Goal: Task Accomplishment & Management: Use online tool/utility

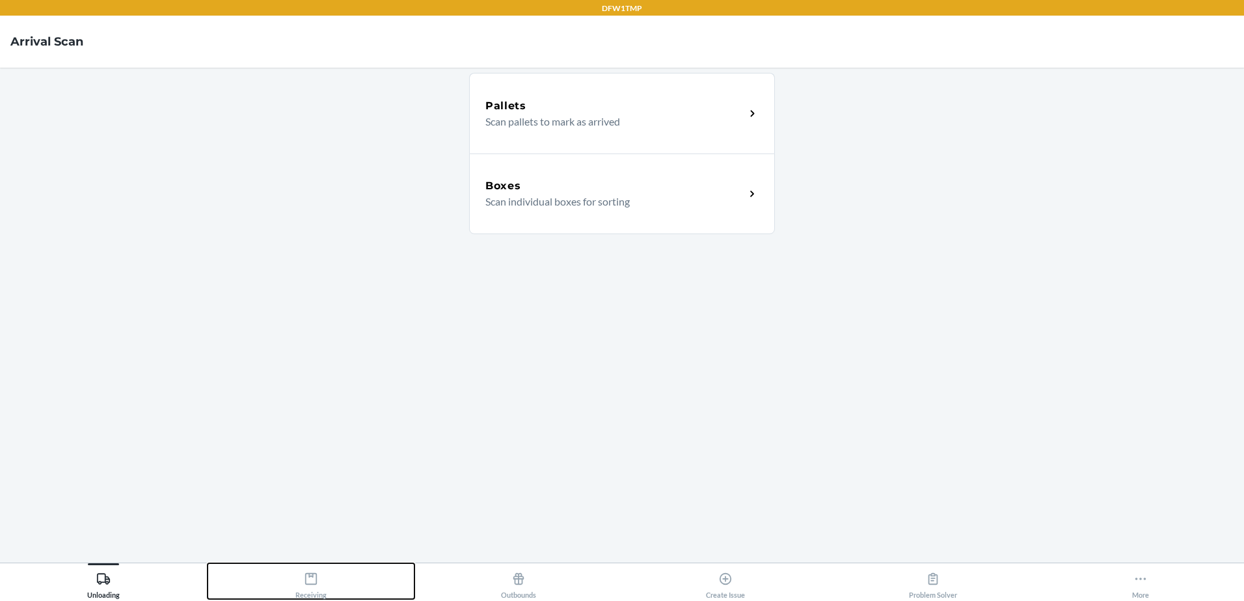
click at [316, 584] on icon at bounding box center [311, 579] width 12 height 12
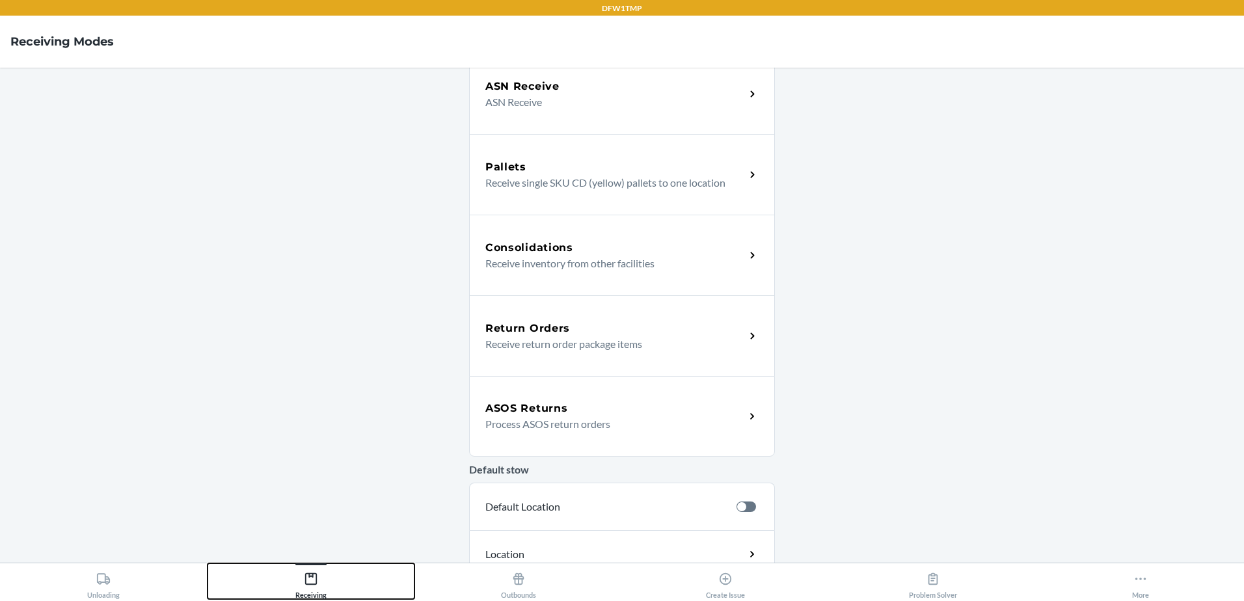
scroll to position [189, 0]
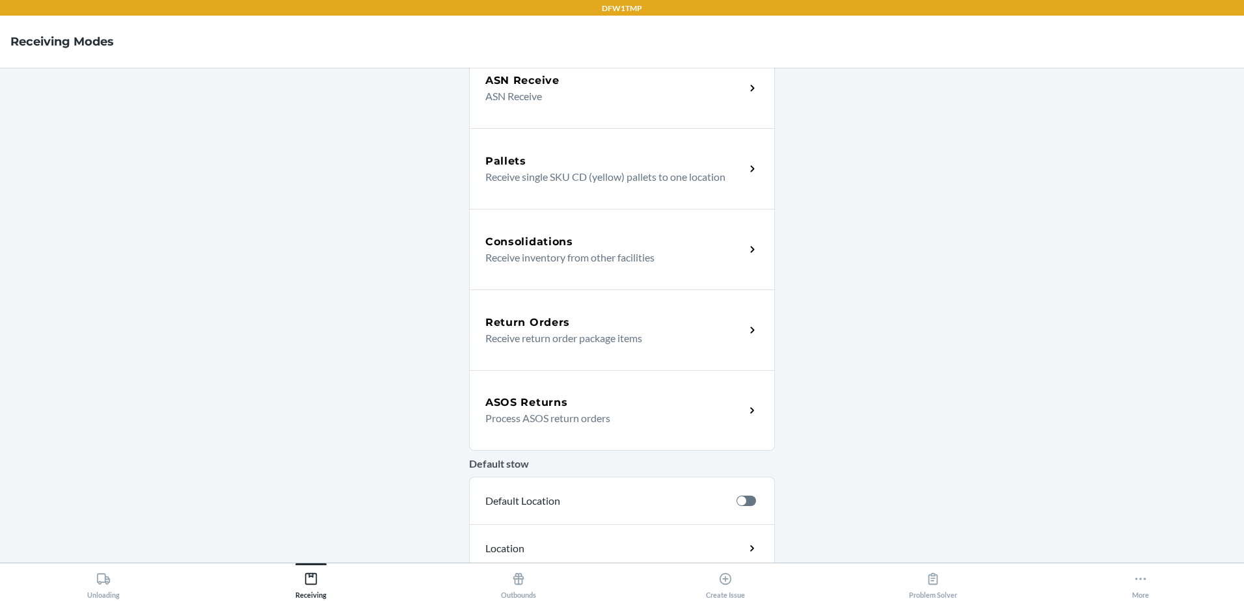
click at [564, 407] on div "ASOS Returns" at bounding box center [616, 403] width 260 height 16
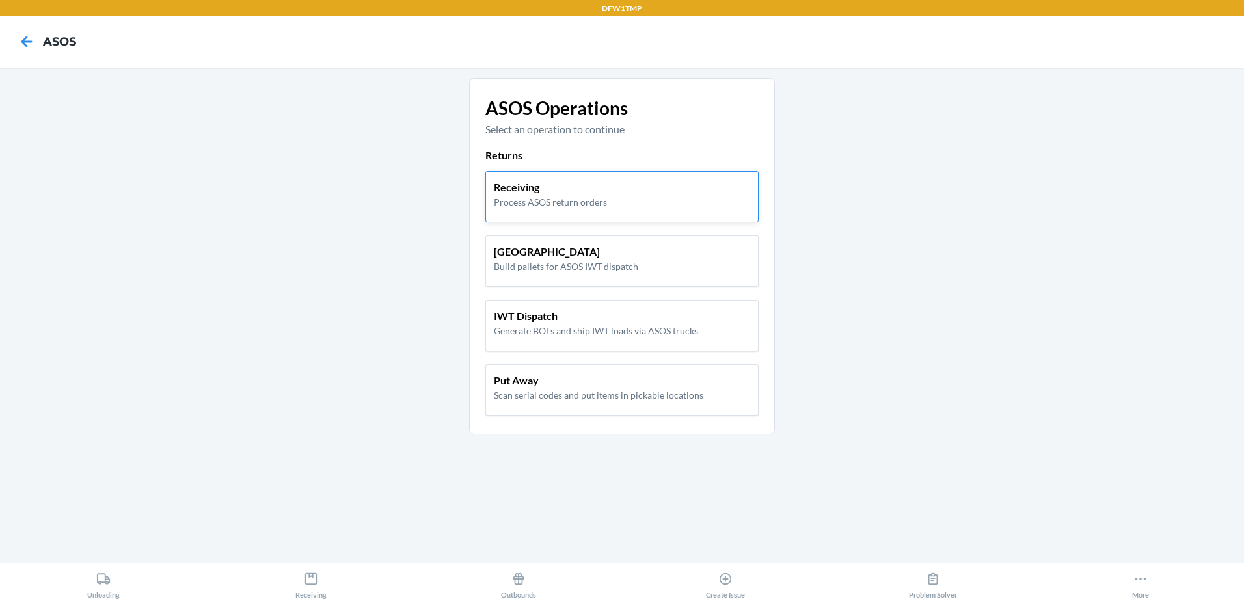
click at [601, 207] on p "Process ASOS return orders" at bounding box center [550, 202] width 113 height 14
